Goal: Information Seeking & Learning: Understand process/instructions

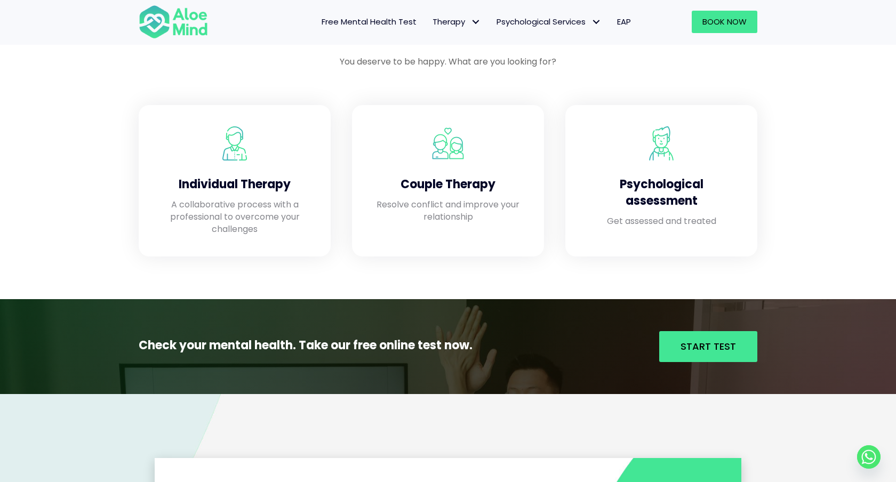
scroll to position [1005, 0]
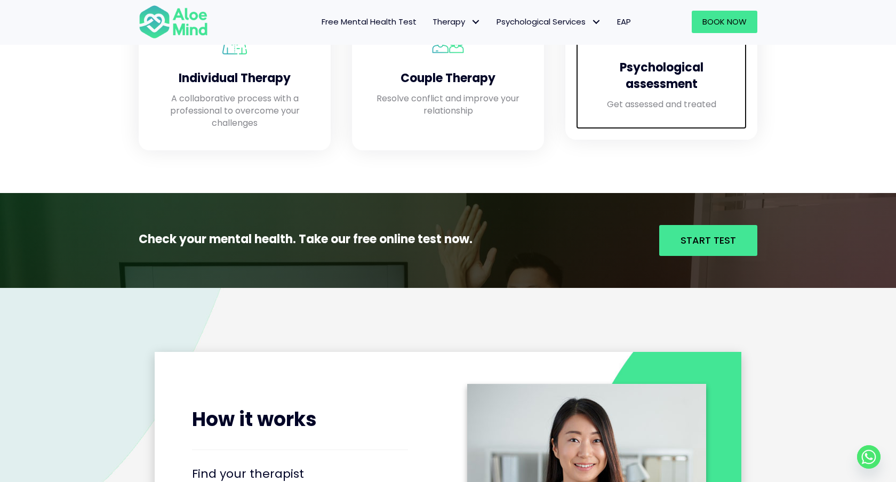
click at [688, 92] on div "Psychological assessment" at bounding box center [661, 73] width 149 height 49
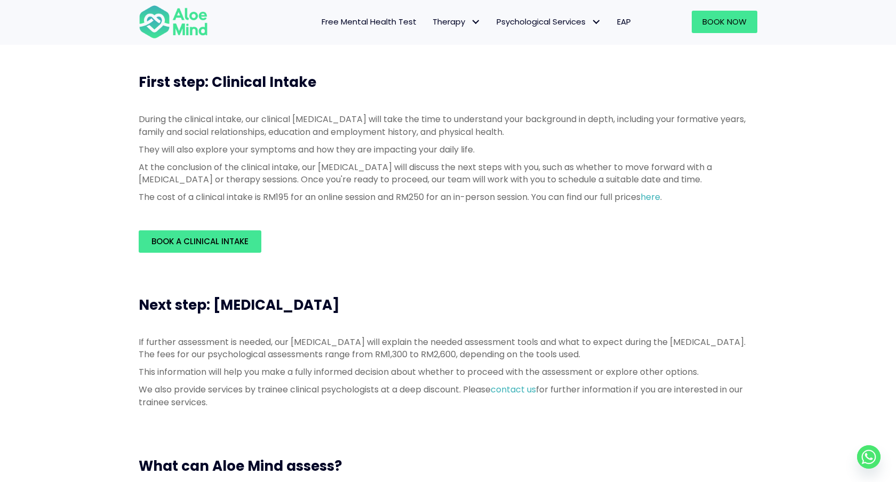
scroll to position [265, 0]
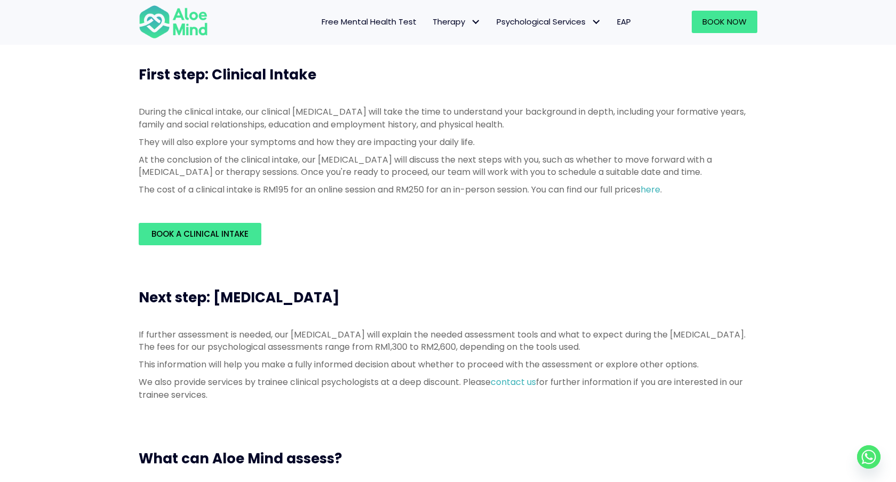
click at [340, 296] on span "Next step: [MEDICAL_DATA]" at bounding box center [239, 297] width 201 height 19
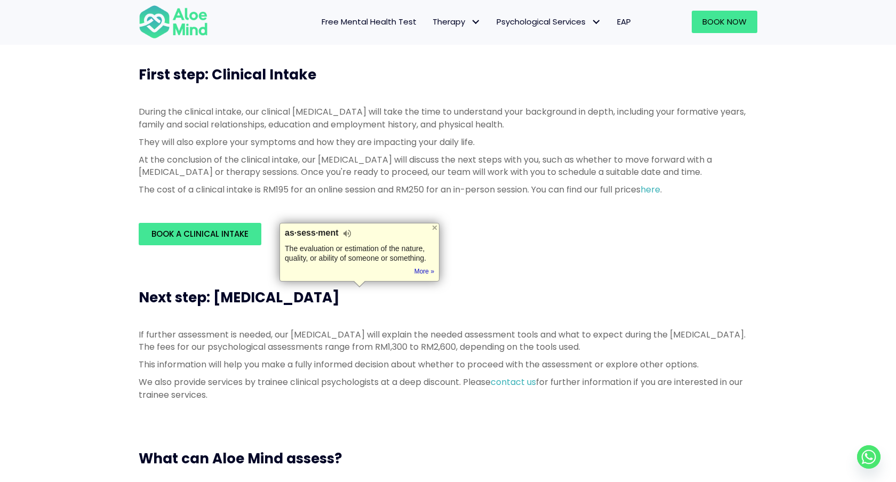
copy span "Assessment"
